Goal: Information Seeking & Learning: Learn about a topic

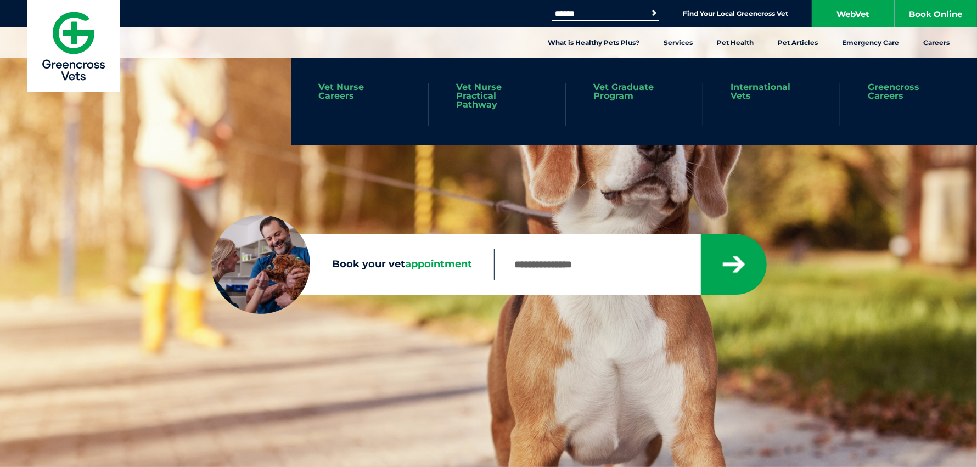
click at [504, 92] on link "Vet Nurse Practical Pathway" at bounding box center [497, 96] width 82 height 26
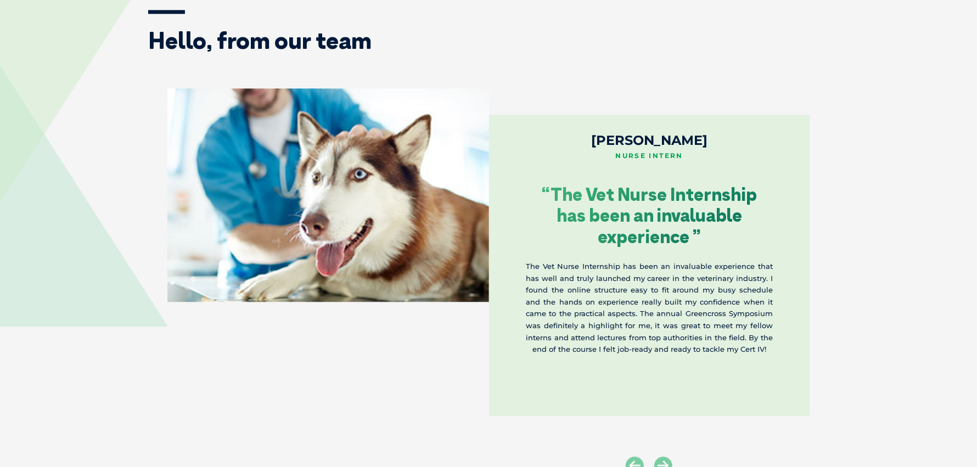
scroll to position [1700, 0]
drag, startPoint x: 523, startPoint y: 265, endPoint x: 777, endPoint y: 301, distance: 256.0
click at [777, 301] on div "[PERSON_NAME] Nurse Intern “The Vet Nurse Internship has been an invaluable exp…" at bounding box center [649, 265] width 321 height 301
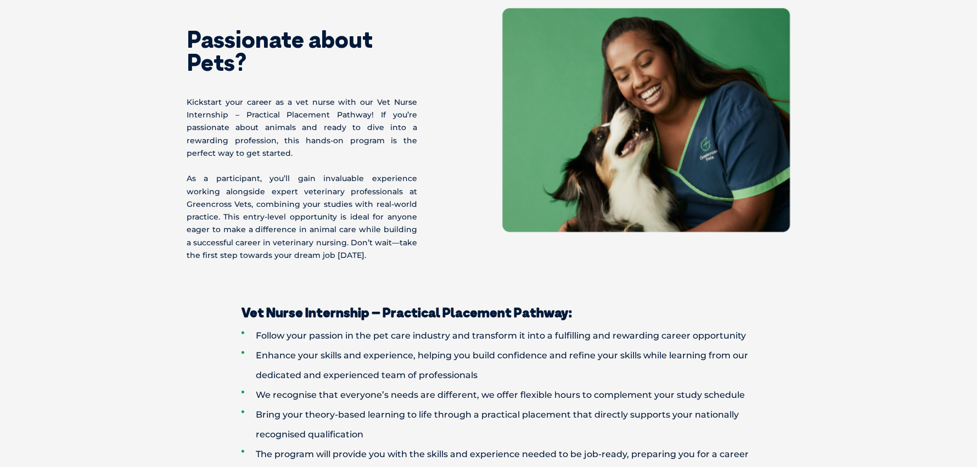
scroll to position [681, 0]
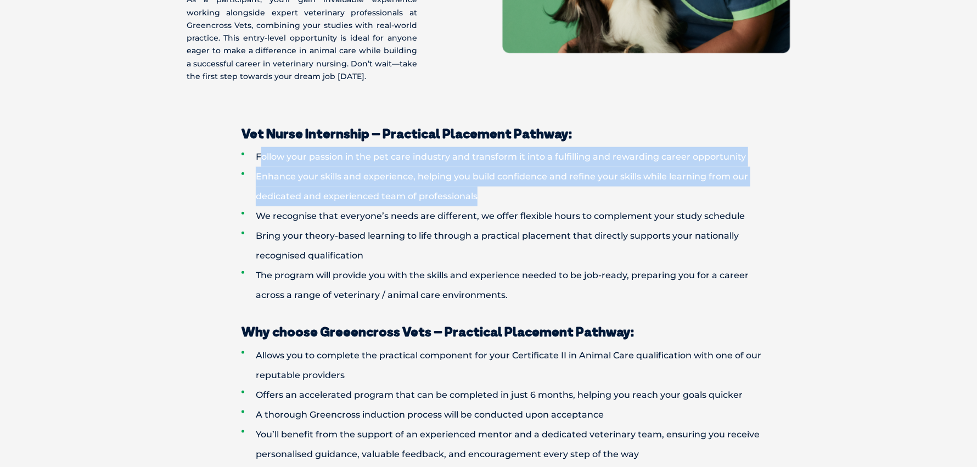
drag, startPoint x: 263, startPoint y: 155, endPoint x: 503, endPoint y: 194, distance: 242.8
click at [503, 194] on ul "Follow your passion in the pet care industry and transform it into a fulfilling…" at bounding box center [488, 226] width 571 height 158
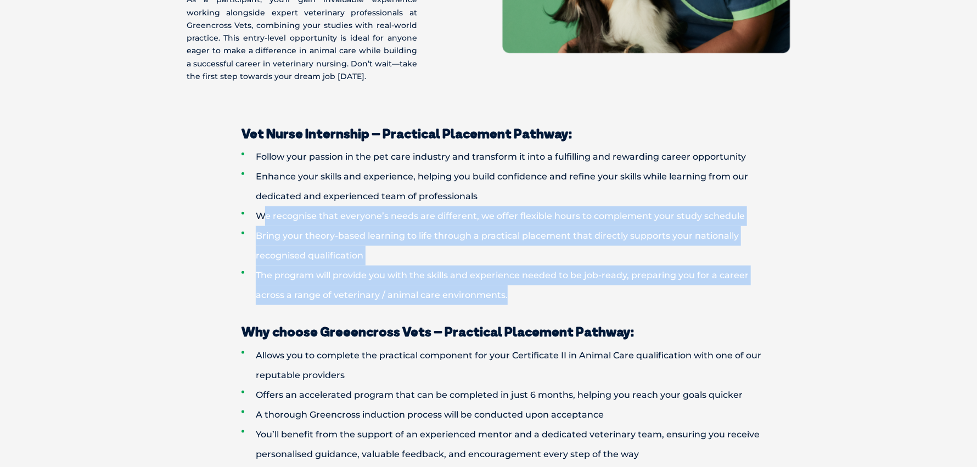
drag, startPoint x: 283, startPoint y: 215, endPoint x: 656, endPoint y: 288, distance: 379.6
click at [656, 288] on ul "Follow your passion in the pet care industry and transform it into a fulfilling…" at bounding box center [488, 226] width 571 height 158
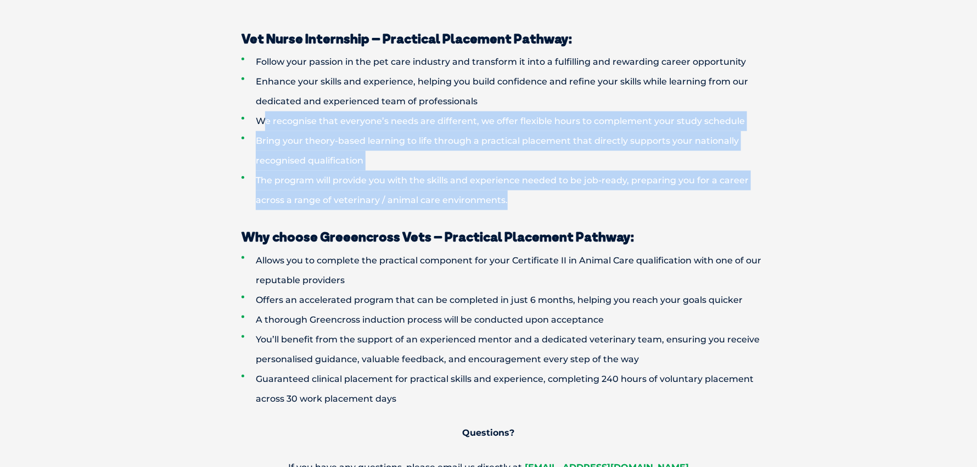
scroll to position [791, 0]
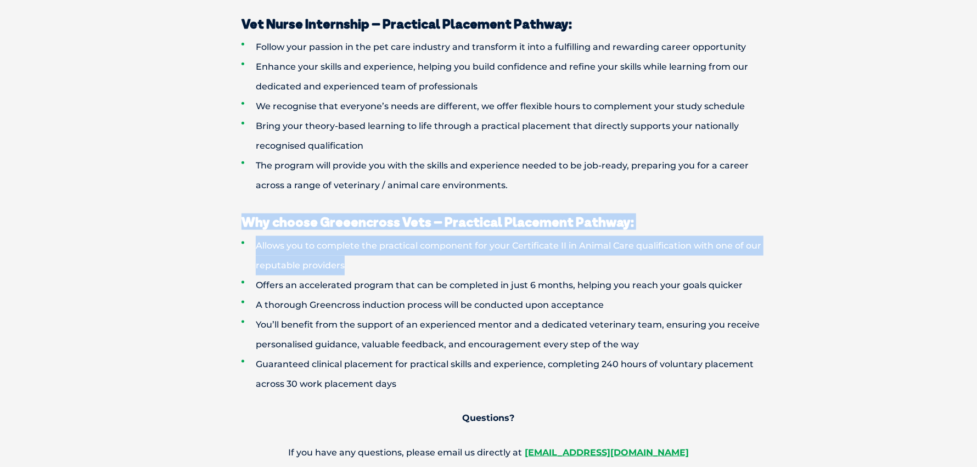
drag, startPoint x: 246, startPoint y: 223, endPoint x: 736, endPoint y: 263, distance: 491.0
click at [736, 263] on div "Why choose Greeencross Vets – Practical Placement Pathway: Allows you to comple…" at bounding box center [488, 328] width 592 height 267
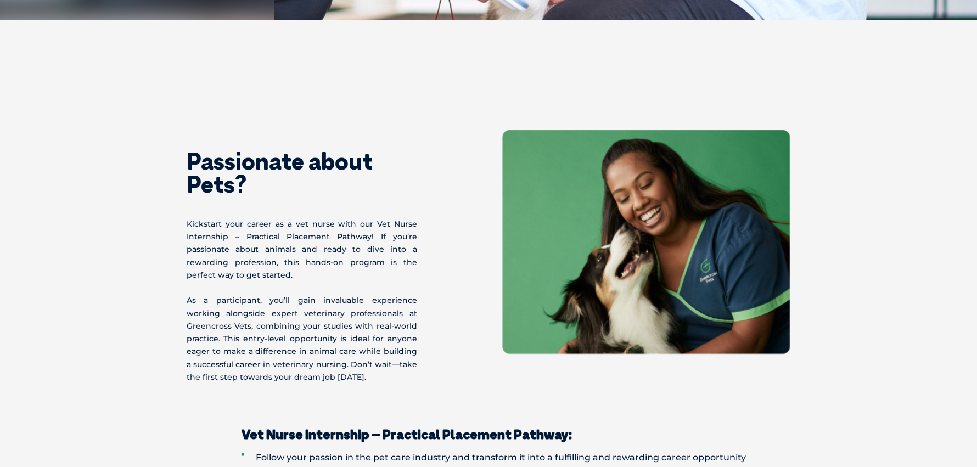
scroll to position [438, 0]
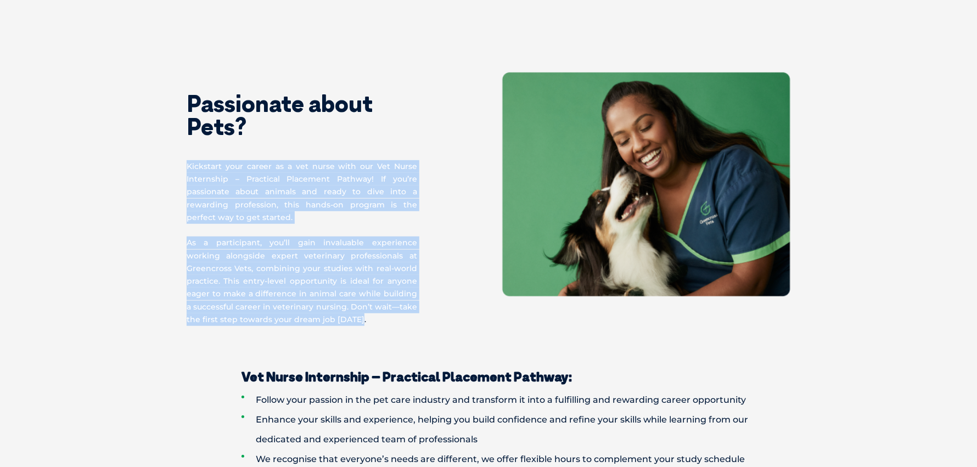
drag, startPoint x: 185, startPoint y: 163, endPoint x: 389, endPoint y: 321, distance: 258.1
click at [389, 321] on div "Passionate about Pets? Kickstart your career as a vet nurse with our Vet Nurse …" at bounding box center [488, 198] width 625 height 253
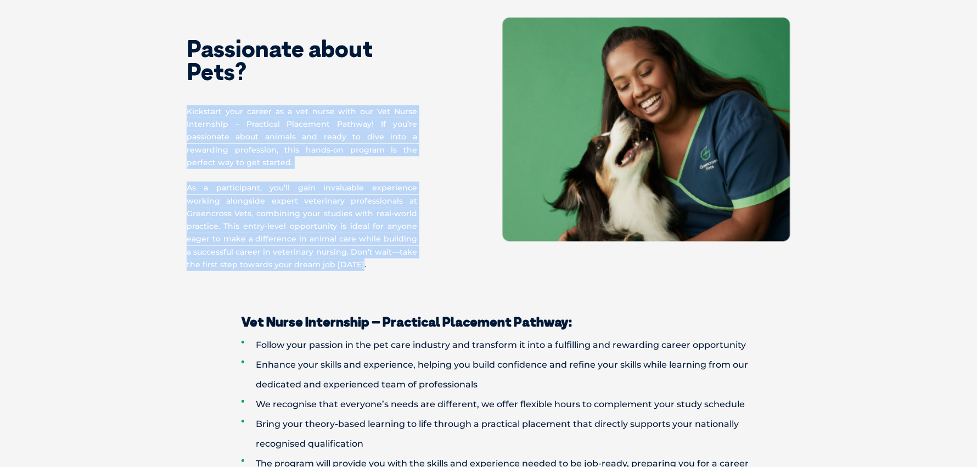
scroll to position [548, 0]
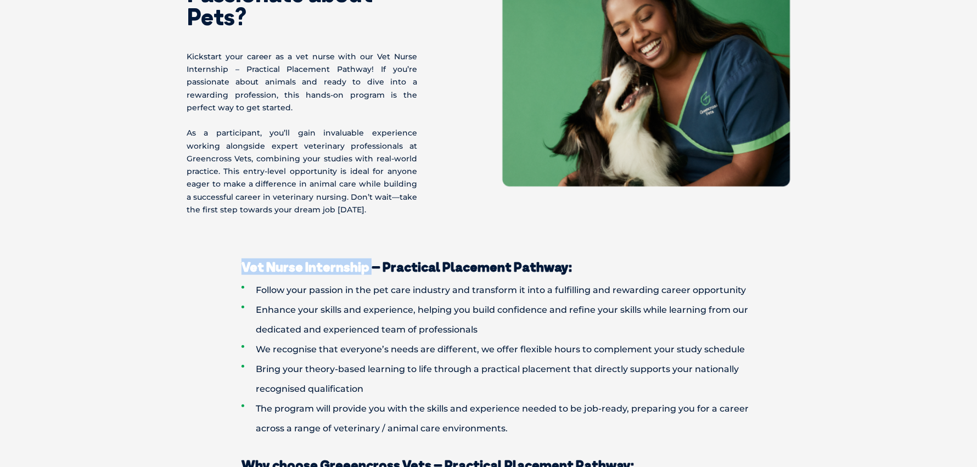
drag, startPoint x: 241, startPoint y: 261, endPoint x: 374, endPoint y: 272, distance: 133.2
click at [374, 272] on strong "Vet Nurse Internship – Practical Placement Pathway:" at bounding box center [406, 266] width 330 height 16
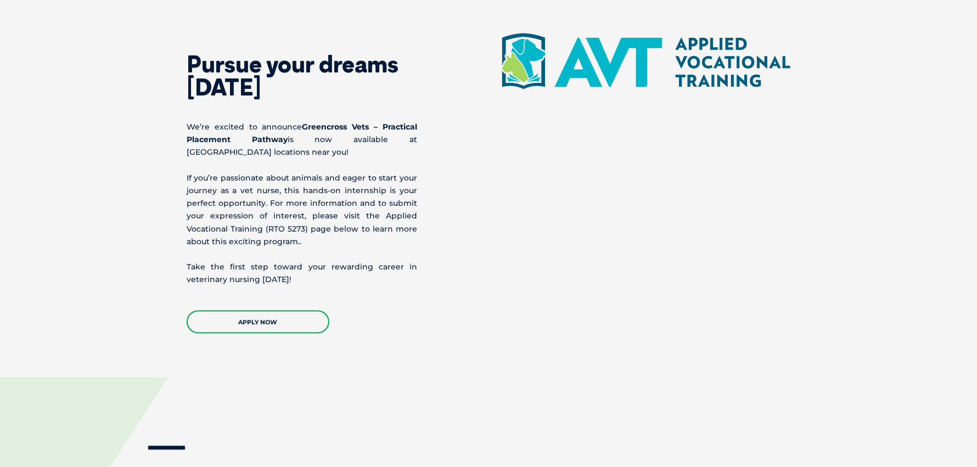
scroll to position [1262, 0]
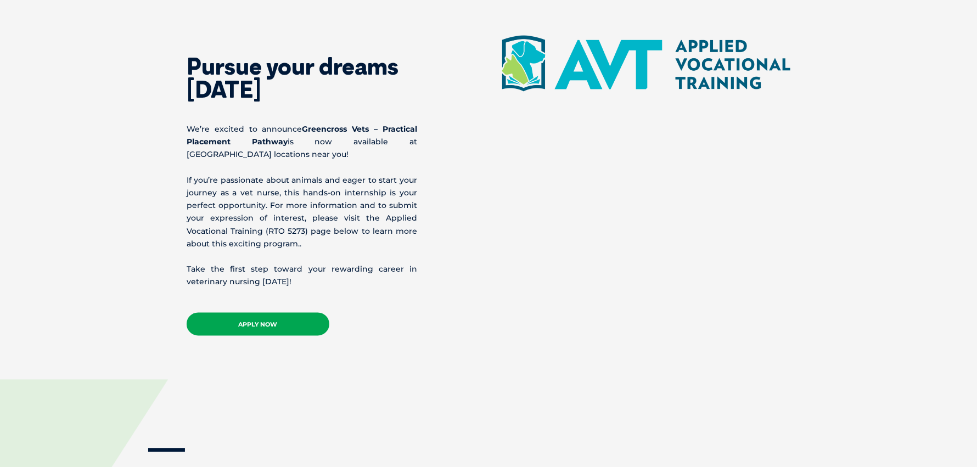
click at [283, 318] on link "APPLY NOW" at bounding box center [258, 324] width 143 height 23
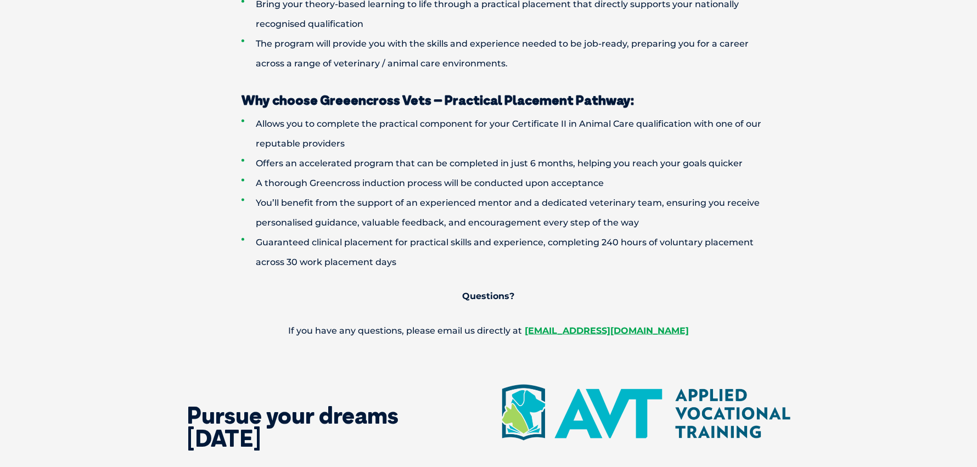
scroll to position [898, 0]
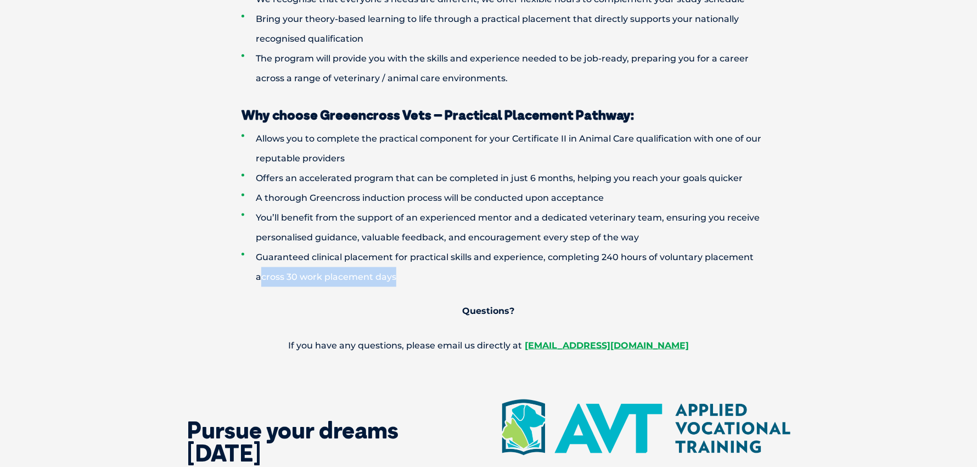
drag, startPoint x: 259, startPoint y: 268, endPoint x: 409, endPoint y: 277, distance: 150.0
click at [409, 277] on li "Guaranteed clinical placement for practical skills and experience, completing 2…" at bounding box center [507, 266] width 532 height 39
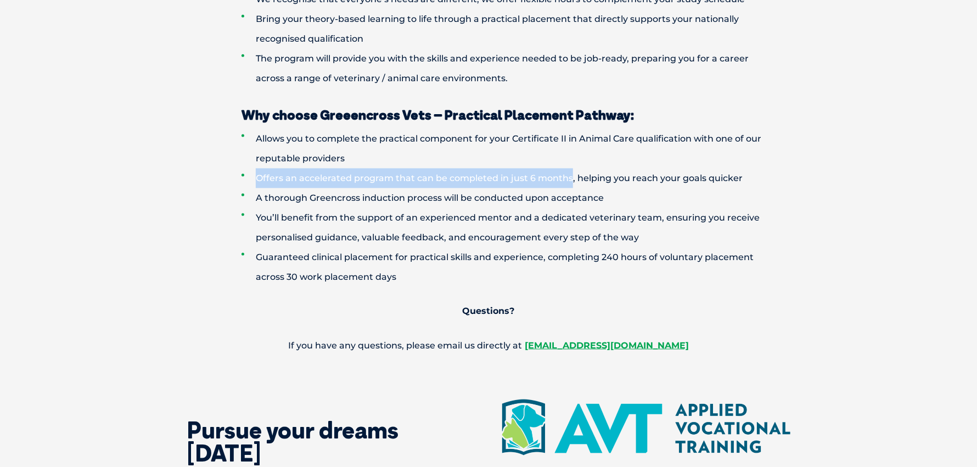
drag, startPoint x: 257, startPoint y: 177, endPoint x: 568, endPoint y: 174, distance: 311.1
click at [568, 174] on li "Offers an accelerated program that can be completed in just 6 months, helping y…" at bounding box center [507, 178] width 532 height 20
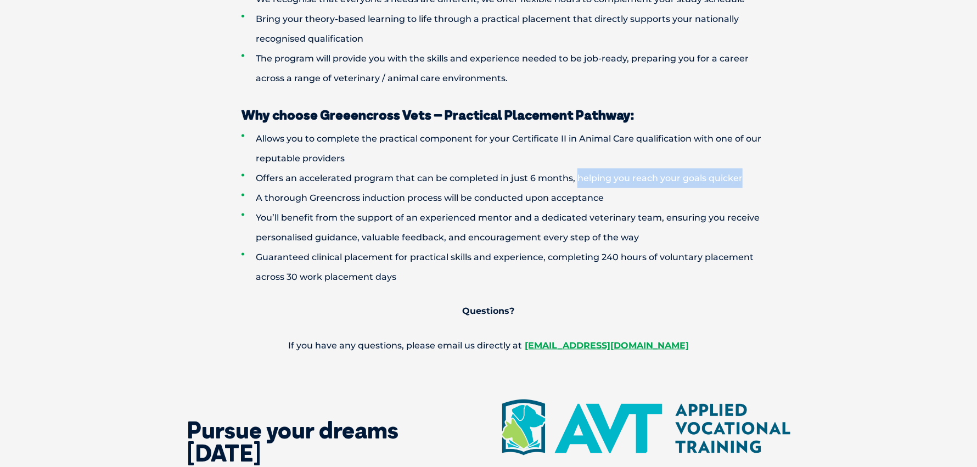
drag, startPoint x: 577, startPoint y: 176, endPoint x: 753, endPoint y: 184, distance: 176.8
click at [753, 184] on li "Offers an accelerated program that can be completed in just 6 months, helping y…" at bounding box center [507, 178] width 532 height 20
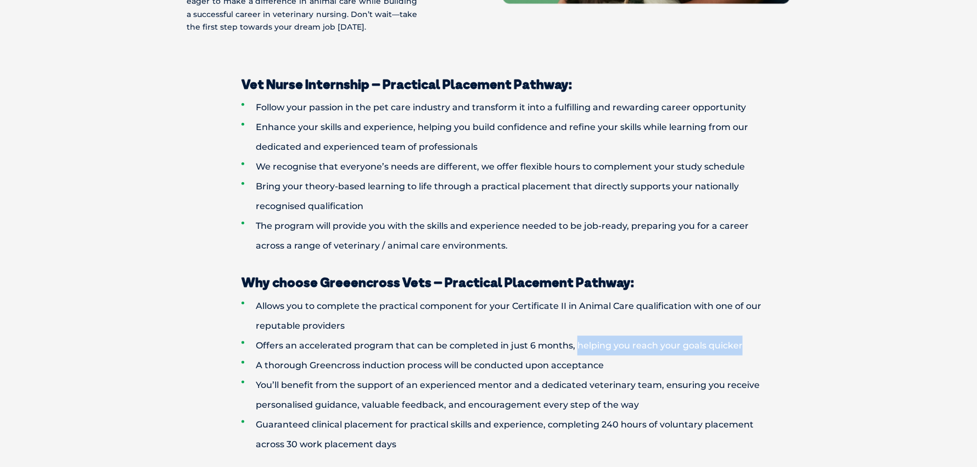
scroll to position [624, 0]
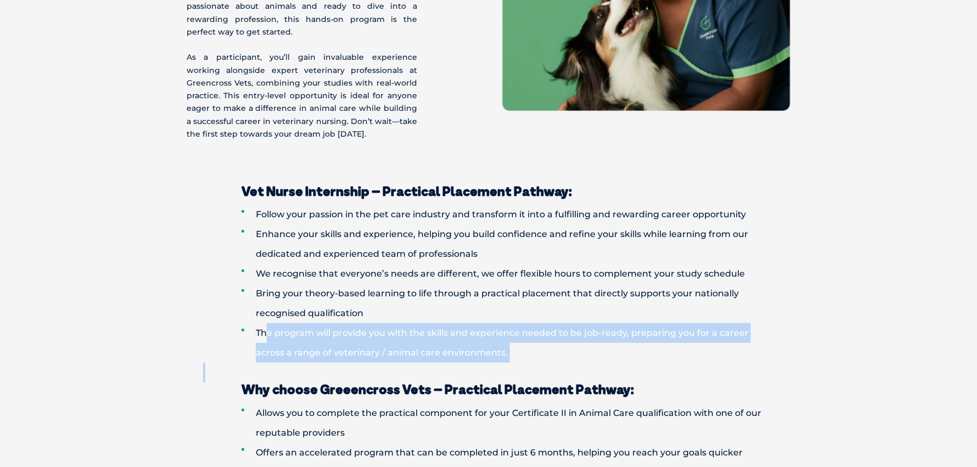
drag, startPoint x: 280, startPoint y: 330, endPoint x: 498, endPoint y: 375, distance: 222.8
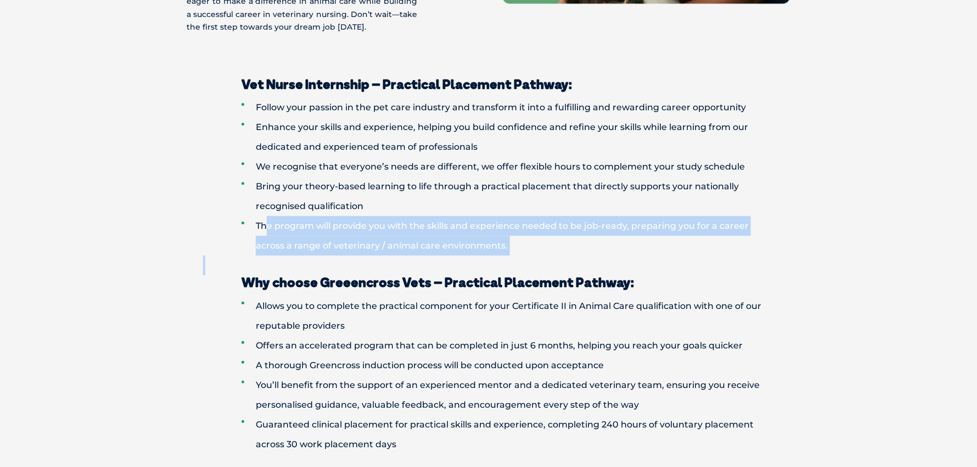
scroll to position [733, 0]
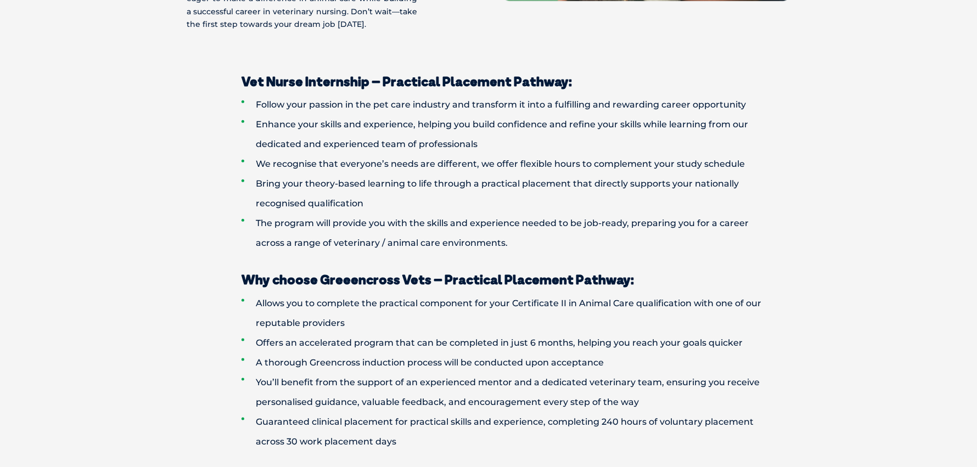
click at [495, 335] on li "Offers an accelerated program that can be completed in just 6 months, helping y…" at bounding box center [507, 343] width 532 height 20
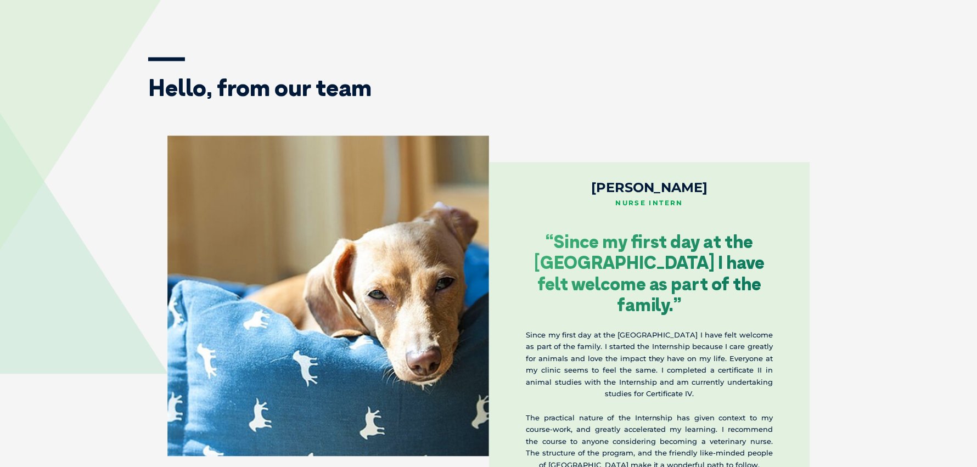
scroll to position [1721, 0]
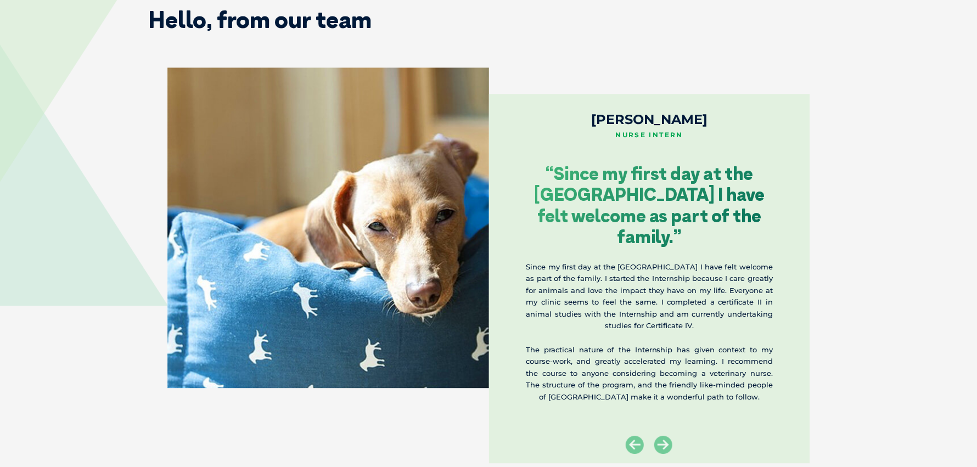
drag, startPoint x: 590, startPoint y: 276, endPoint x: 637, endPoint y: 275, distance: 47.2
click at [684, 278] on p "Since my first day at the [GEOGRAPHIC_DATA] I have felt welcome as part of the …" at bounding box center [649, 296] width 247 height 71
drag, startPoint x: 590, startPoint y: 277, endPoint x: 726, endPoint y: 279, distance: 136.6
click at [724, 279] on p "Since my first day at the [GEOGRAPHIC_DATA] I have felt welcome as part of the …" at bounding box center [649, 296] width 247 height 71
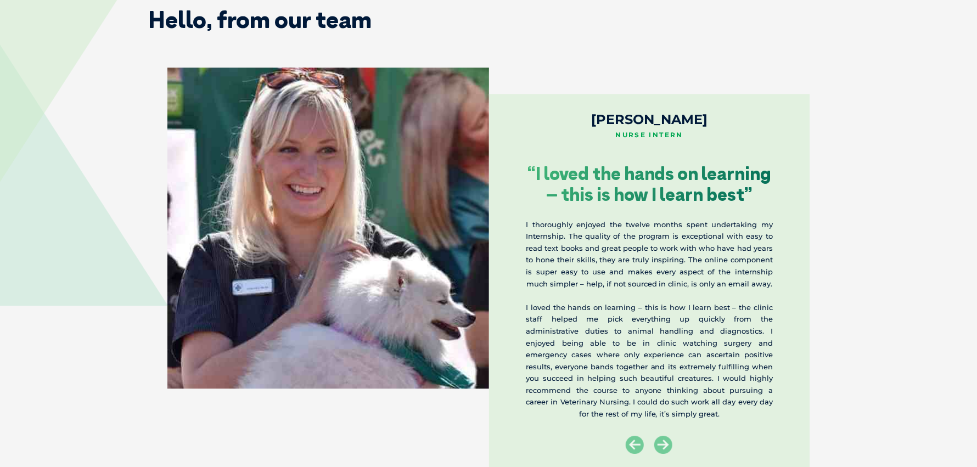
drag, startPoint x: 729, startPoint y: 279, endPoint x: 740, endPoint y: 279, distance: 11.5
click at [740, 279] on p "I thoroughly enjoyed the twelve months spent undertaking my Internship. The qua…" at bounding box center [649, 254] width 247 height 71
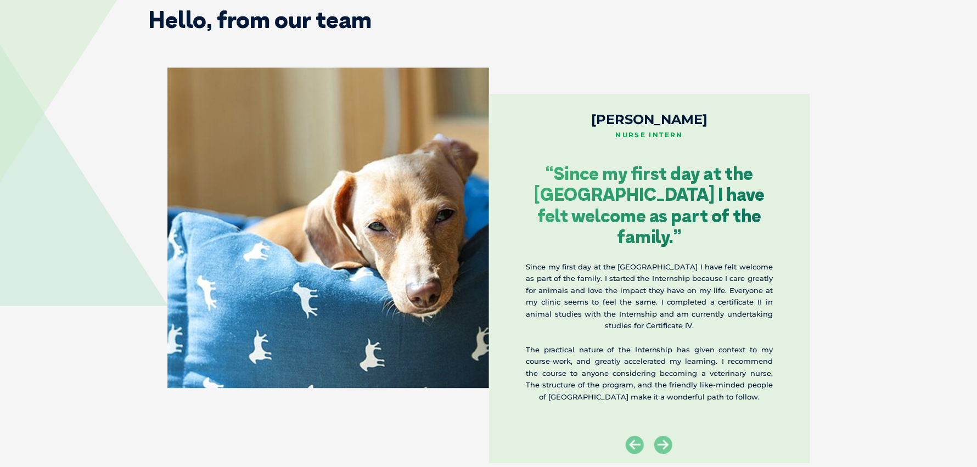
click at [662, 330] on p "Since my first day at the [GEOGRAPHIC_DATA] I have felt welcome as part of the …" at bounding box center [649, 296] width 247 height 71
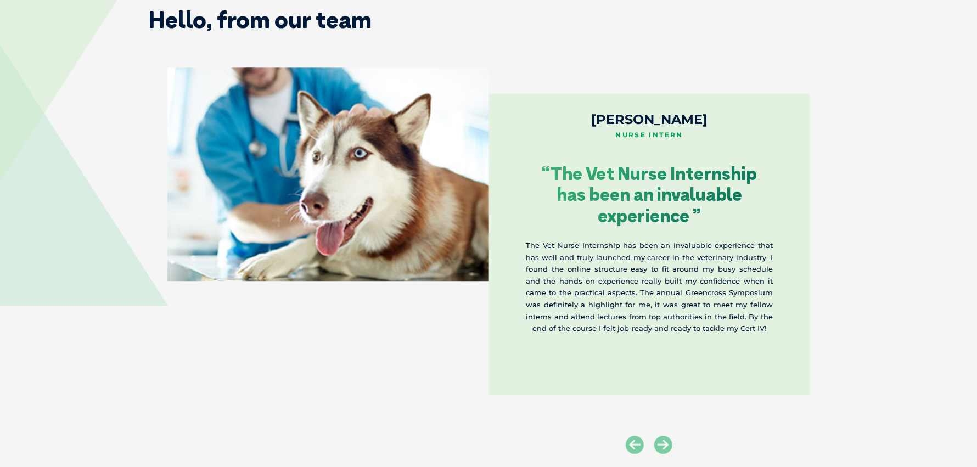
drag, startPoint x: 642, startPoint y: 359, endPoint x: 637, endPoint y: 355, distance: 7.0
click at [637, 355] on div "[PERSON_NAME] Nurse Intern “The Vet Nurse Internship has been an invaluable exp…" at bounding box center [649, 244] width 321 height 301
click at [666, 445] on icon at bounding box center [663, 445] width 18 height 18
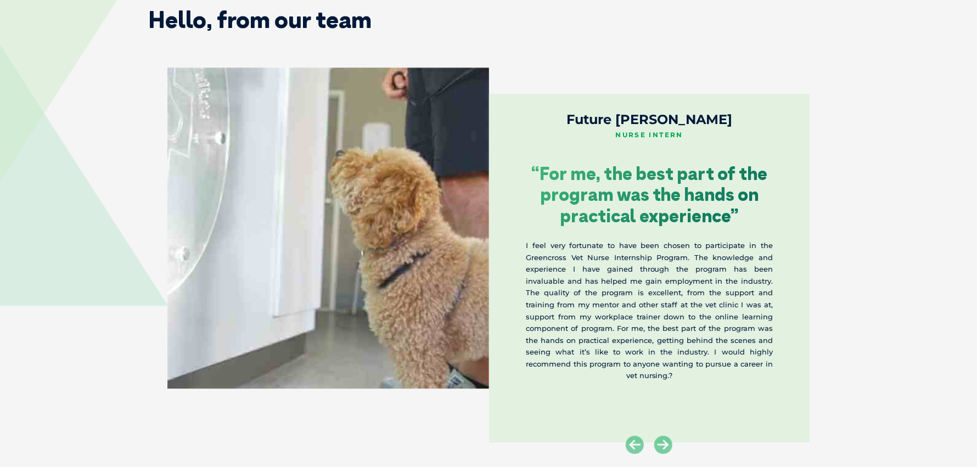
drag, startPoint x: 649, startPoint y: 353, endPoint x: 557, endPoint y: 270, distance: 123.9
click at [557, 270] on p "I feel very fortunate to have been chosen to participate in the Greencross Vet …" at bounding box center [649, 311] width 247 height 142
drag, startPoint x: 621, startPoint y: 281, endPoint x: 607, endPoint y: 323, distance: 44.4
click at [607, 323] on p "I feel very fortunate to have been chosen to participate in the Greencross Vet …" at bounding box center [649, 311] width 247 height 142
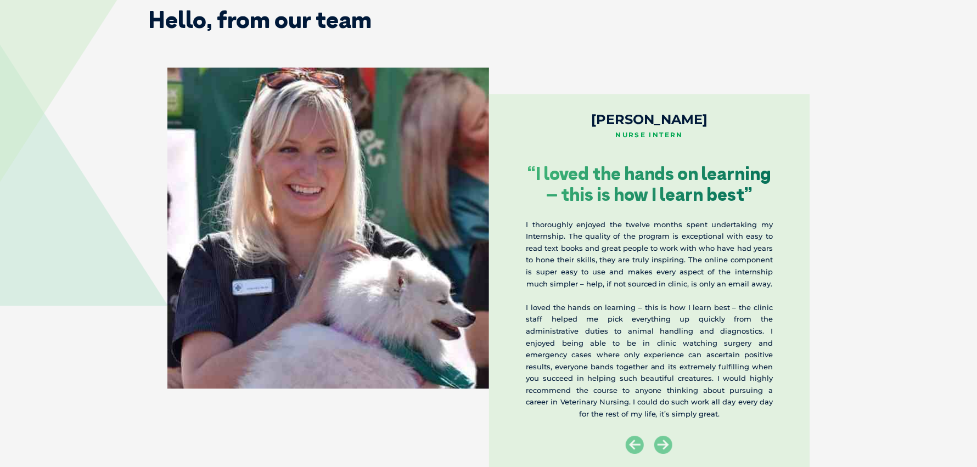
click at [652, 386] on p "I loved the hands on learning – this is how I learn best – the clinic staff hel…" at bounding box center [649, 361] width 247 height 118
click at [657, 445] on icon at bounding box center [663, 445] width 18 height 18
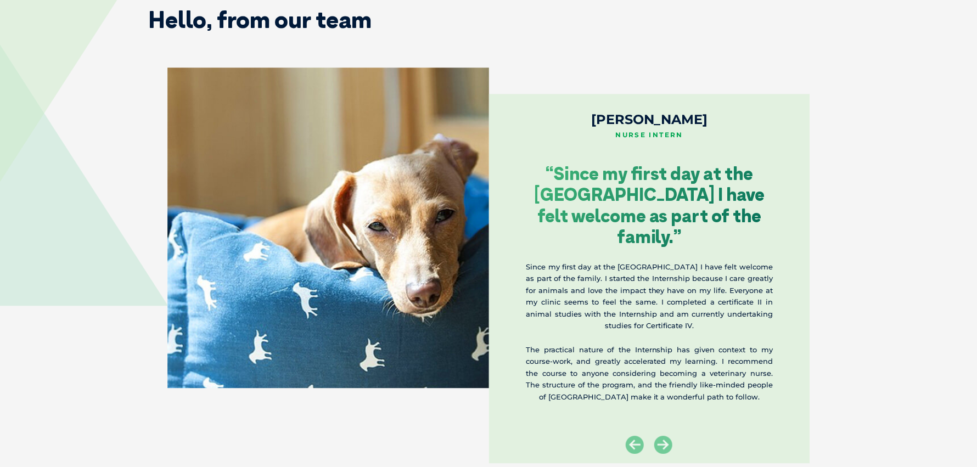
drag, startPoint x: 655, startPoint y: 349, endPoint x: 657, endPoint y: 418, distance: 68.6
click at [657, 418] on div "[PERSON_NAME] Nurse Intern “Since my first day at the [GEOGRAPHIC_DATA] I have …" at bounding box center [649, 279] width 321 height 370
click at [663, 443] on icon at bounding box center [663, 445] width 18 height 18
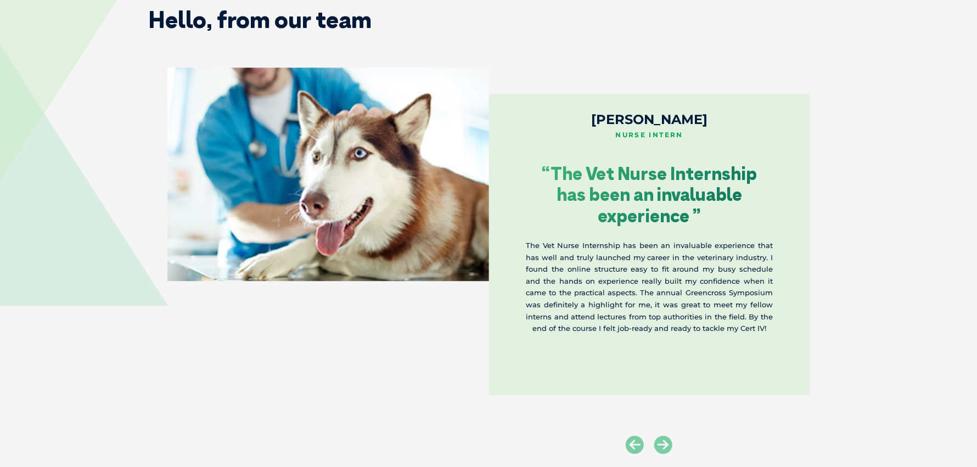
click at [666, 343] on div "[PERSON_NAME] Nurse Intern “The Vet Nurse Internship has been an invaluable exp…" at bounding box center [649, 244] width 321 height 301
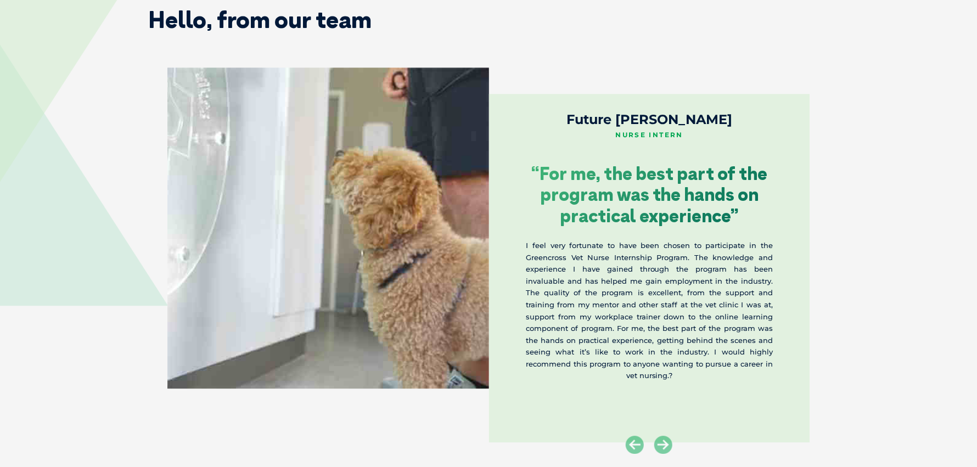
click at [666, 343] on p "I feel very fortunate to have been chosen to participate in the Greencross Vet …" at bounding box center [649, 311] width 247 height 142
click at [642, 447] on icon at bounding box center [634, 445] width 18 height 18
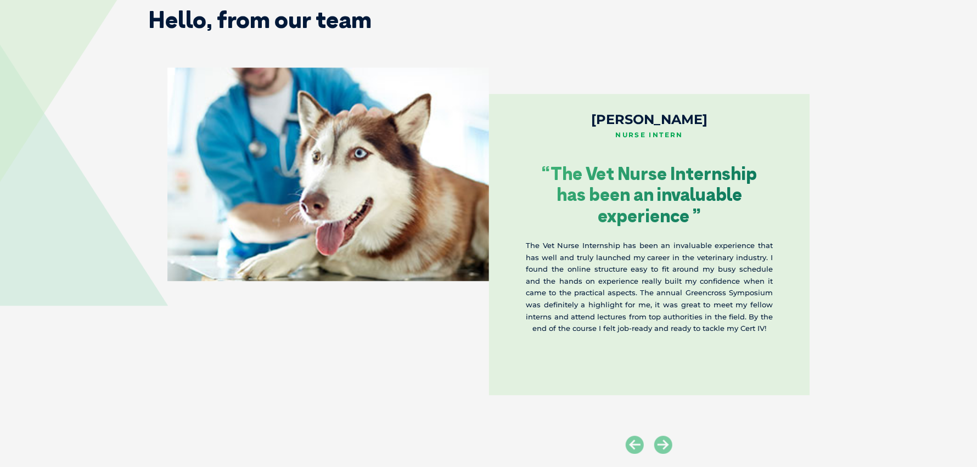
click at [665, 380] on div "[PERSON_NAME] Nurse Intern “The Vet Nurse Internship has been an invaluable exp…" at bounding box center [649, 244] width 321 height 301
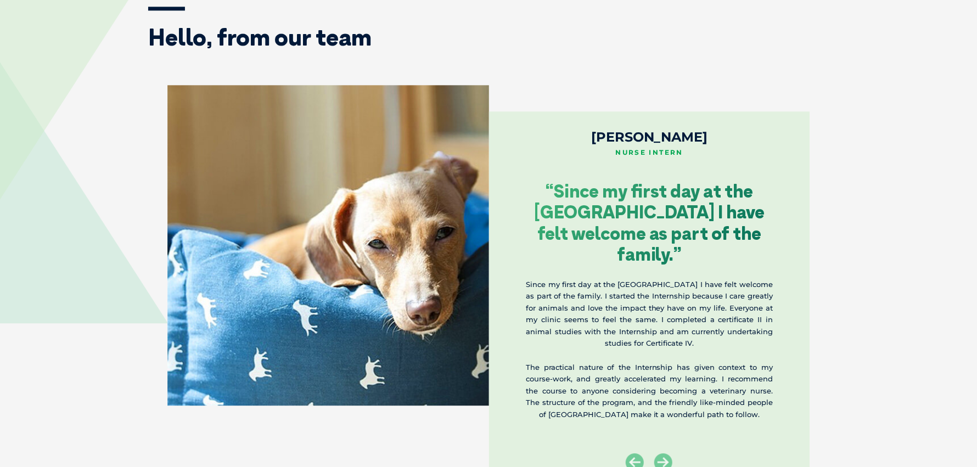
scroll to position [1611, 0]
